Goal: Task Accomplishment & Management: Use online tool/utility

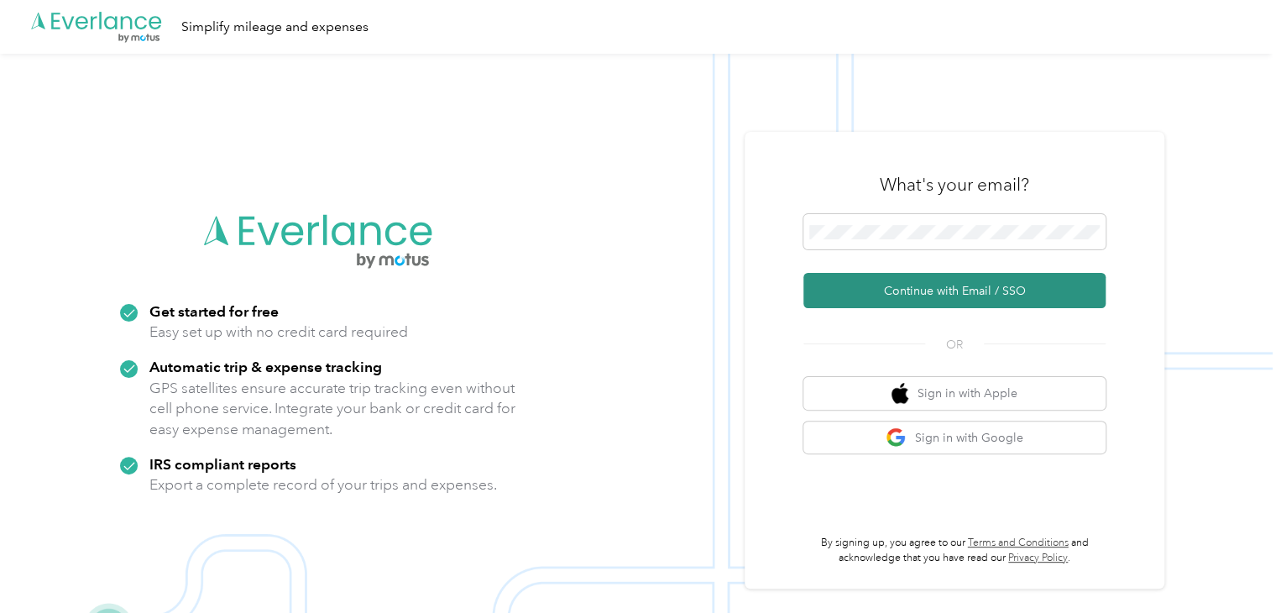
click at [942, 295] on button "Continue with Email / SSO" at bounding box center [954, 290] width 302 height 35
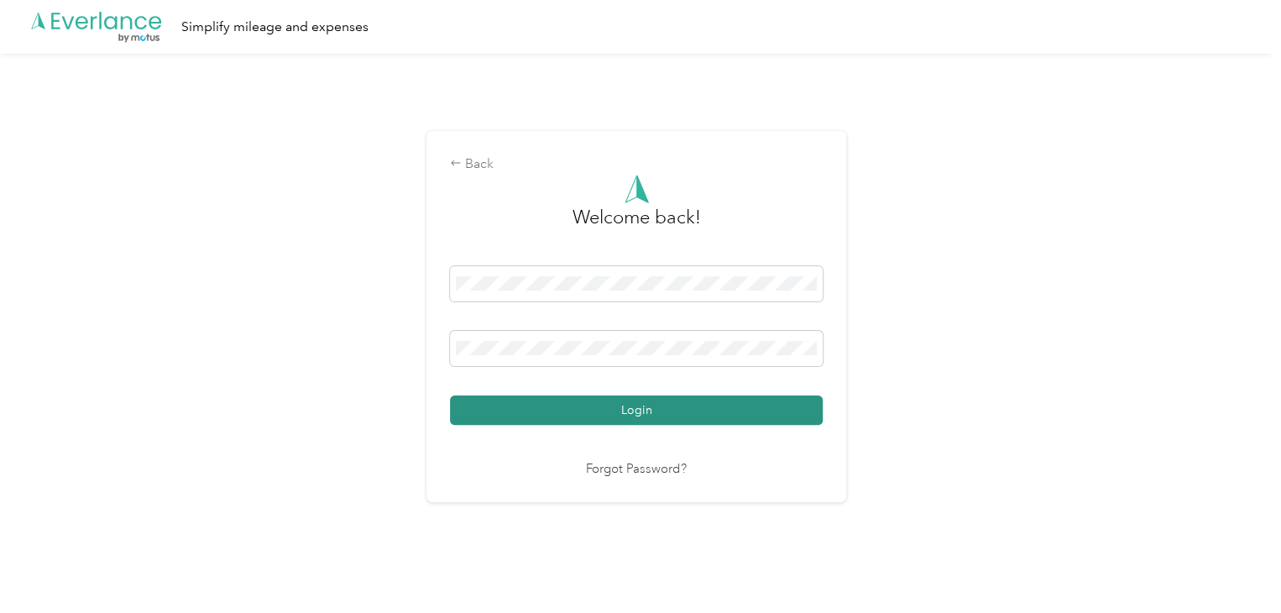
click at [567, 404] on button "Login" at bounding box center [636, 409] width 373 height 29
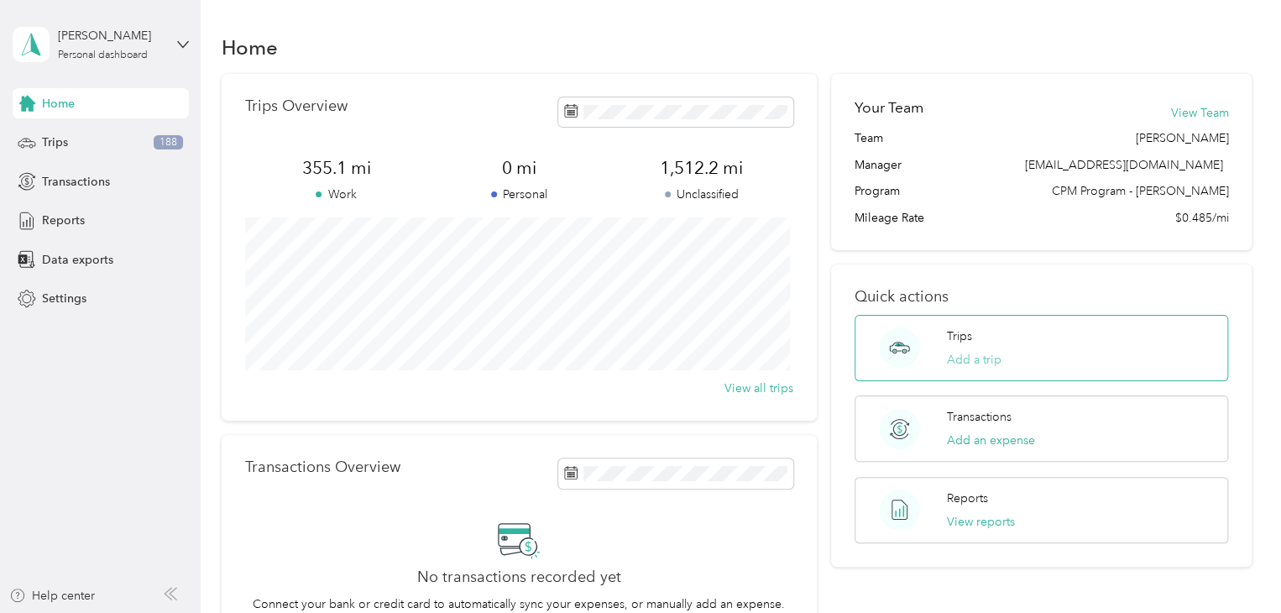
click at [947, 356] on button "Add a trip" at bounding box center [974, 360] width 55 height 18
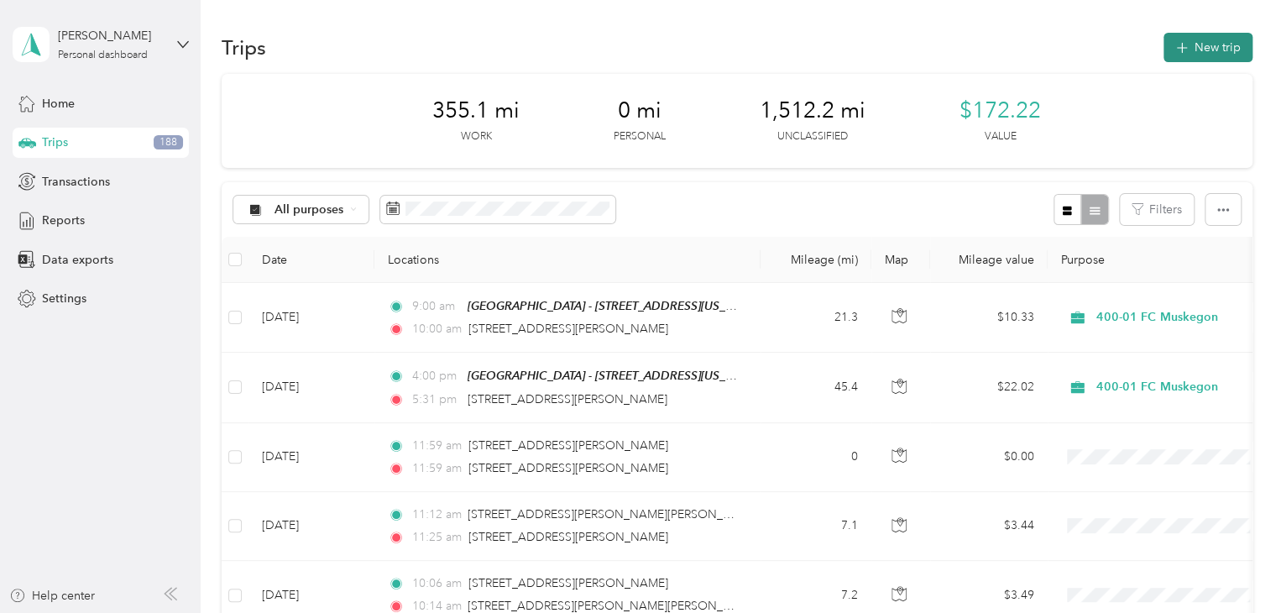
click at [1224, 47] on button "New trip" at bounding box center [1207, 47] width 89 height 29
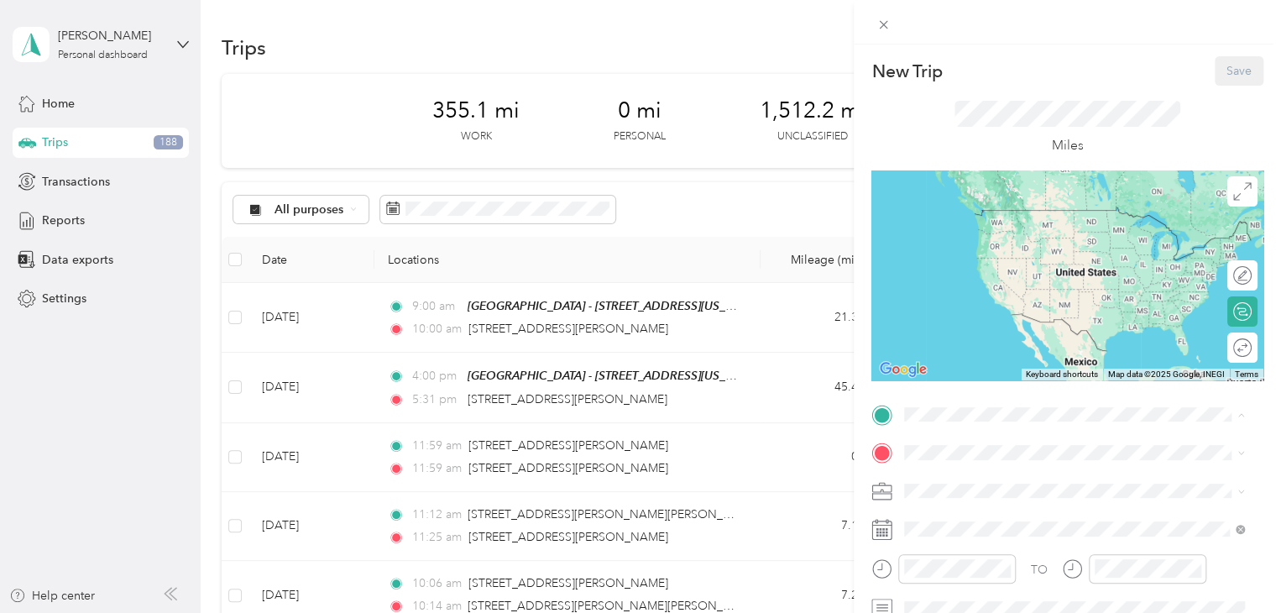
click at [1028, 247] on div "TEAM Muskegon - [STREET_ADDRESS][US_STATE]" at bounding box center [1055, 228] width 238 height 41
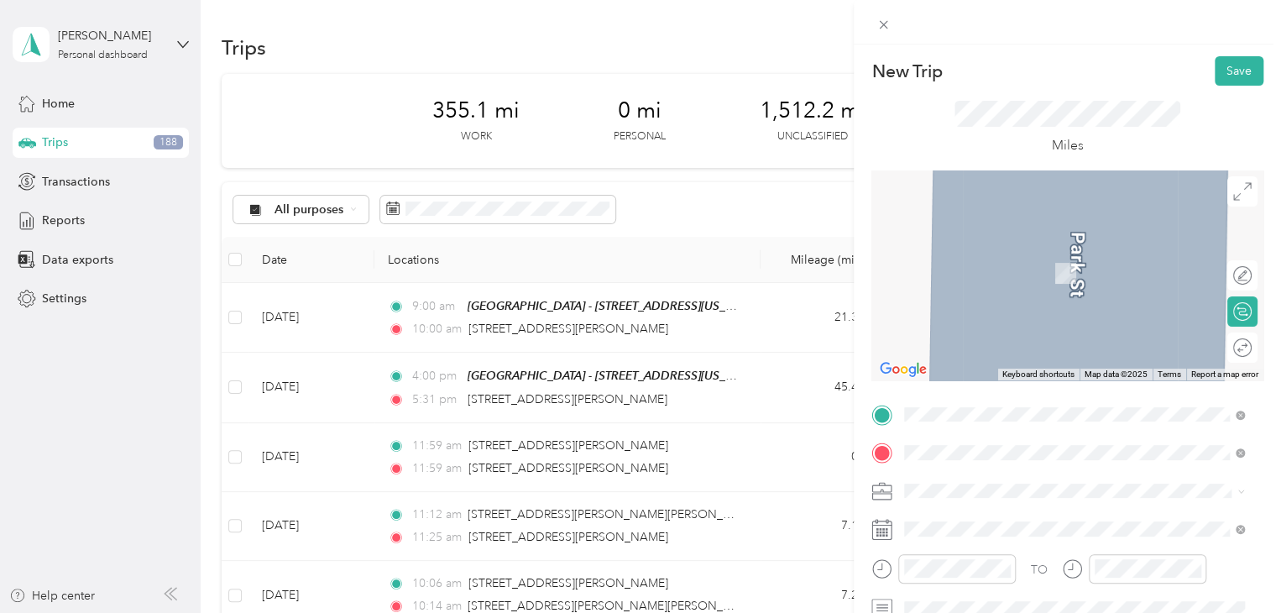
click at [1050, 253] on span "[STREET_ADDRESS][PERSON_NAME][US_STATE]" at bounding box center [1066, 248] width 261 height 15
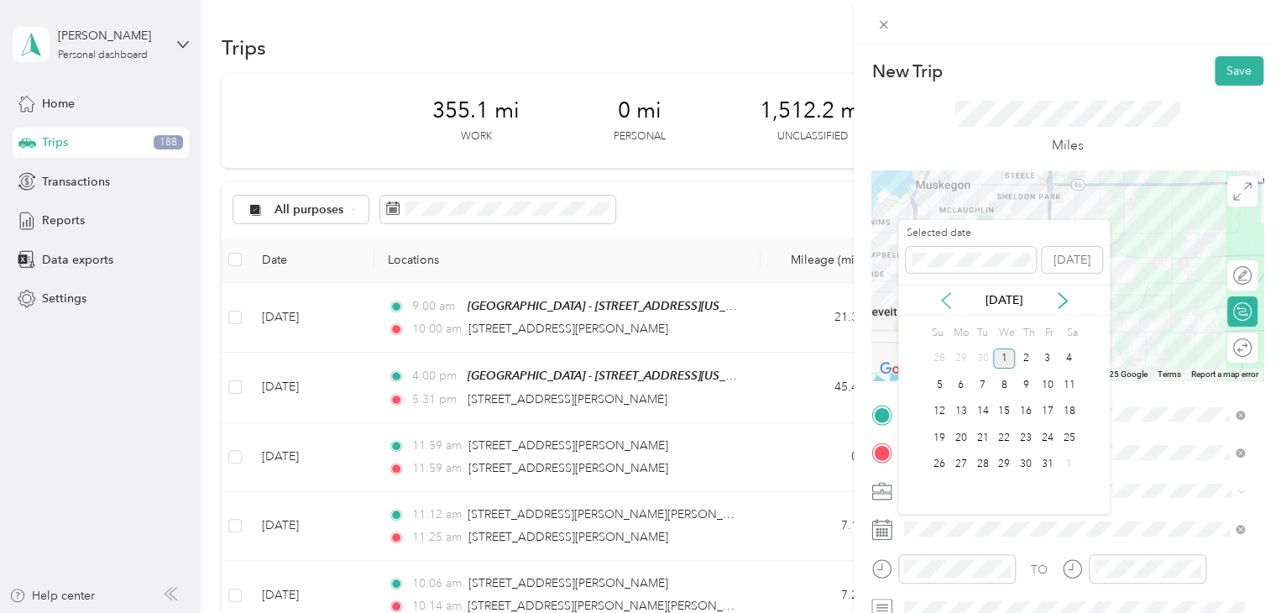
click at [950, 305] on icon at bounding box center [945, 300] width 17 height 17
click at [985, 465] on div "30" at bounding box center [983, 464] width 22 height 21
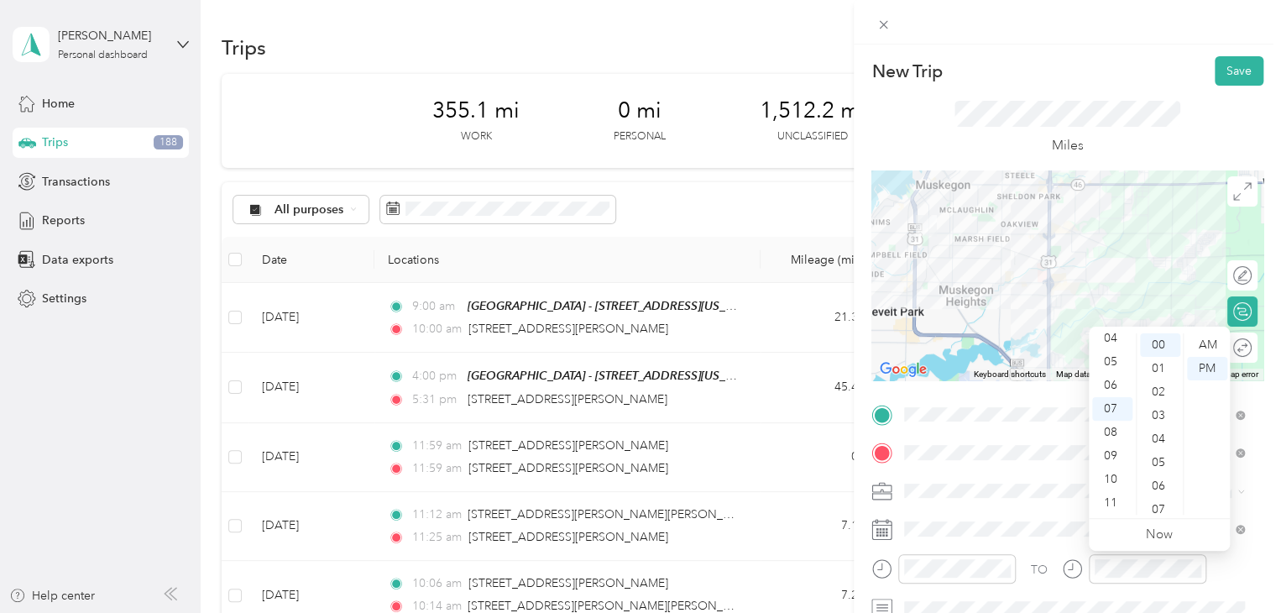
click at [1172, 151] on div "Miles" at bounding box center [1067, 128] width 227 height 55
click at [963, 407] on div "400-01 FC Muskegon" at bounding box center [1074, 403] width 328 height 18
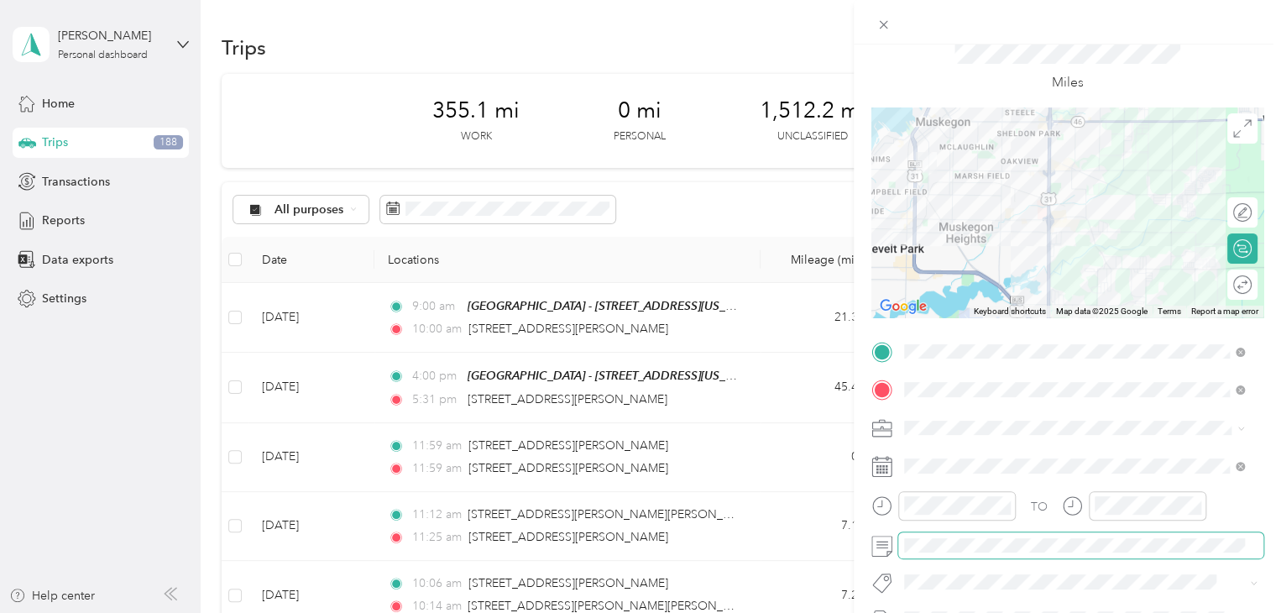
scroll to position [61, 0]
click at [1224, 291] on div at bounding box center [1233, 287] width 35 height 18
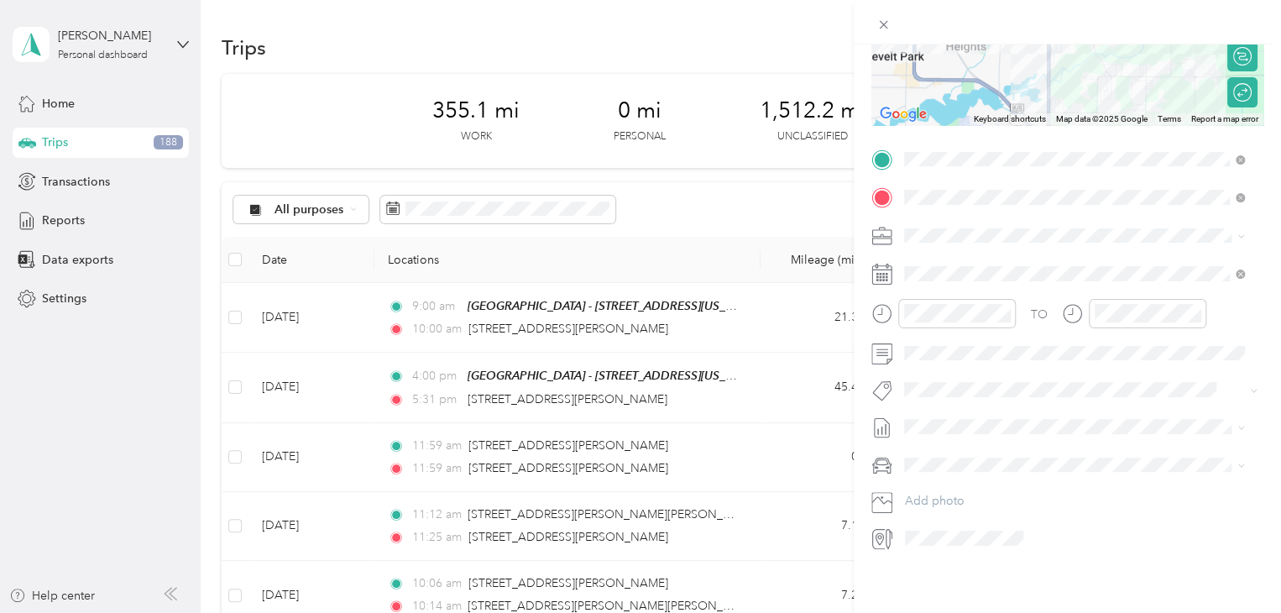
scroll to position [0, 0]
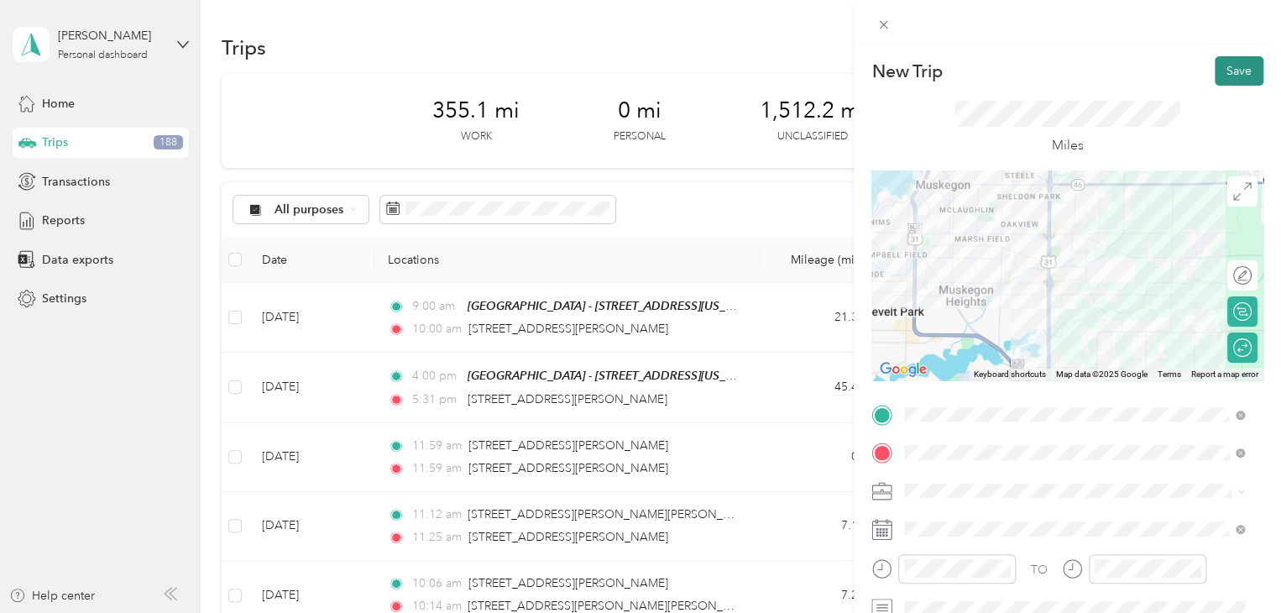
click at [1214, 70] on button "Save" at bounding box center [1238, 70] width 49 height 29
